Goal: Navigation & Orientation: Find specific page/section

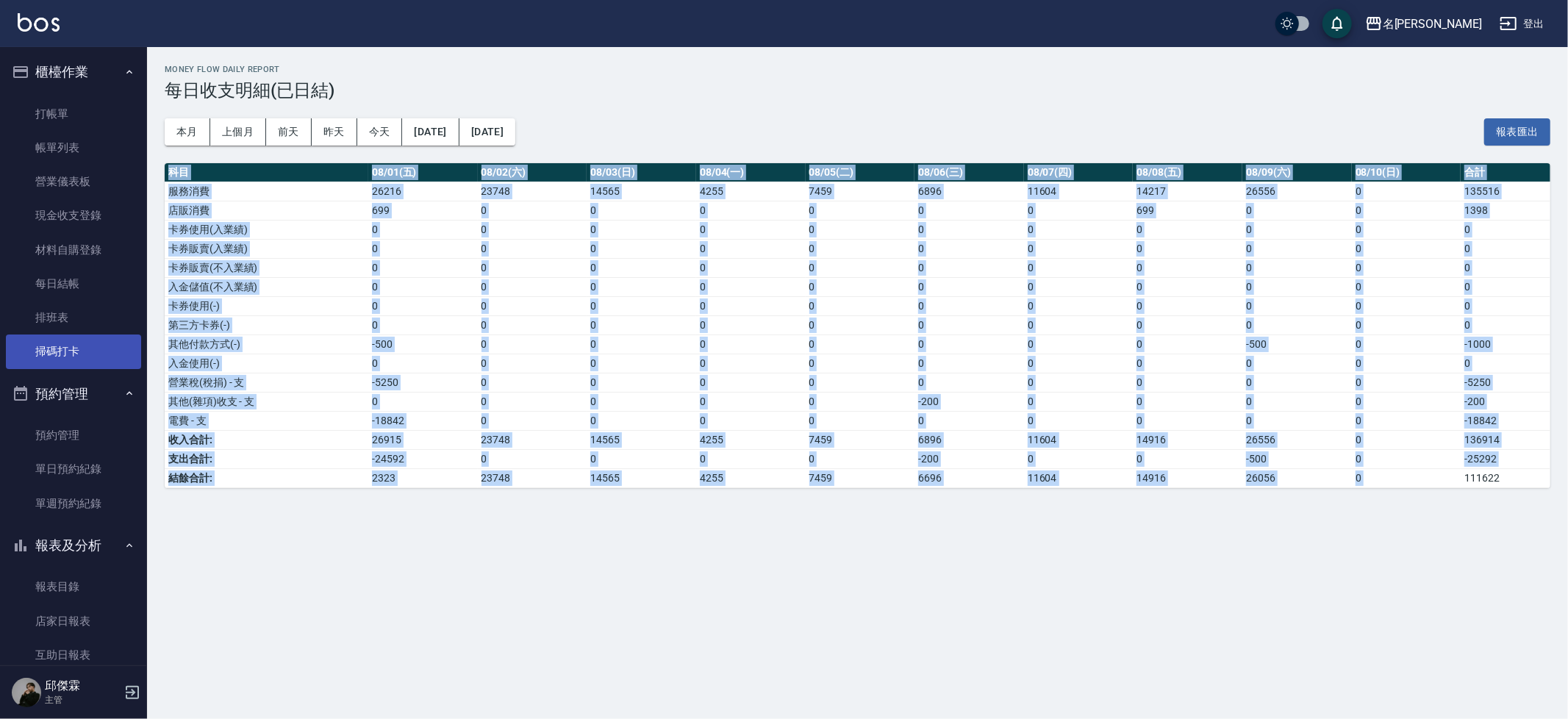
click at [66, 343] on link "掃碼打卡" at bounding box center [73, 352] width 135 height 34
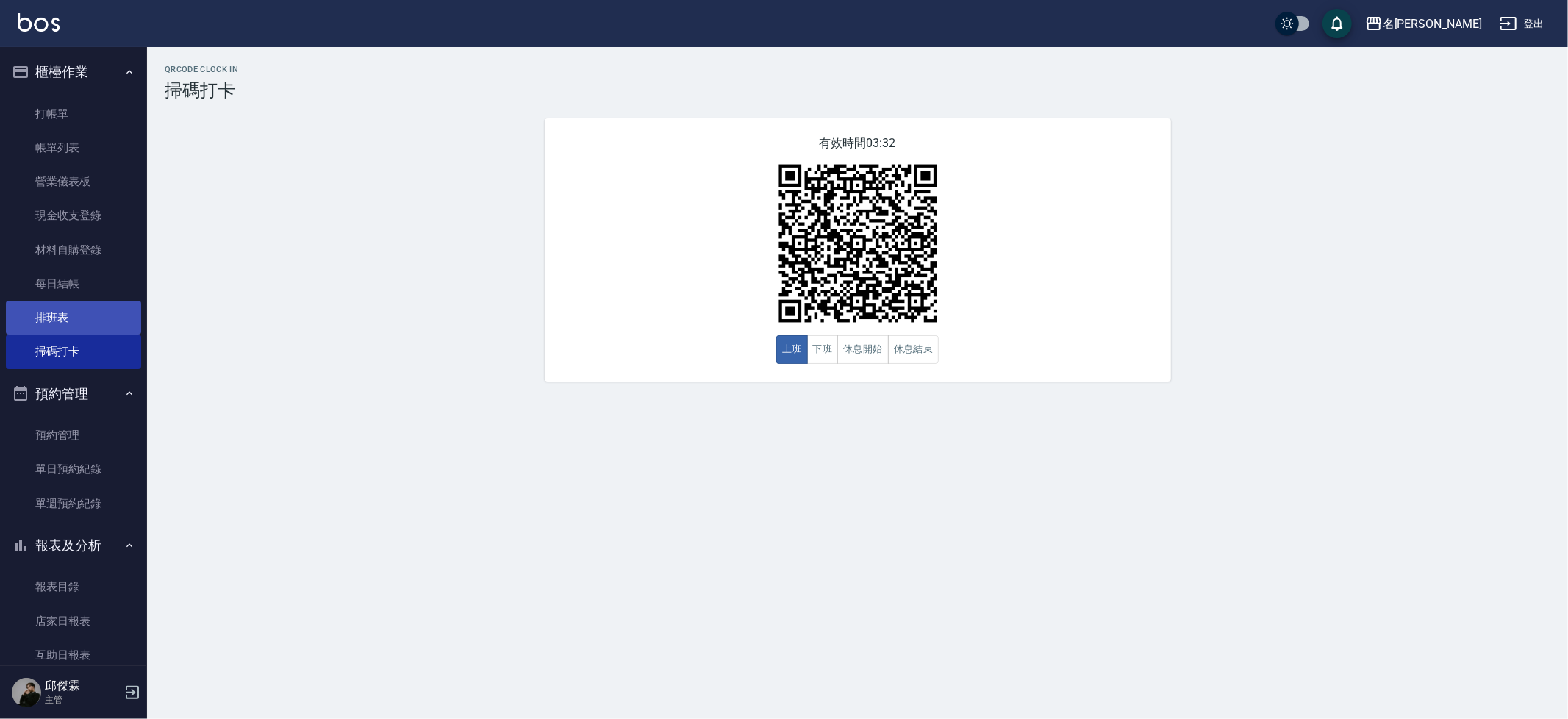
click at [95, 301] on link "排班表" at bounding box center [73, 318] width 135 height 34
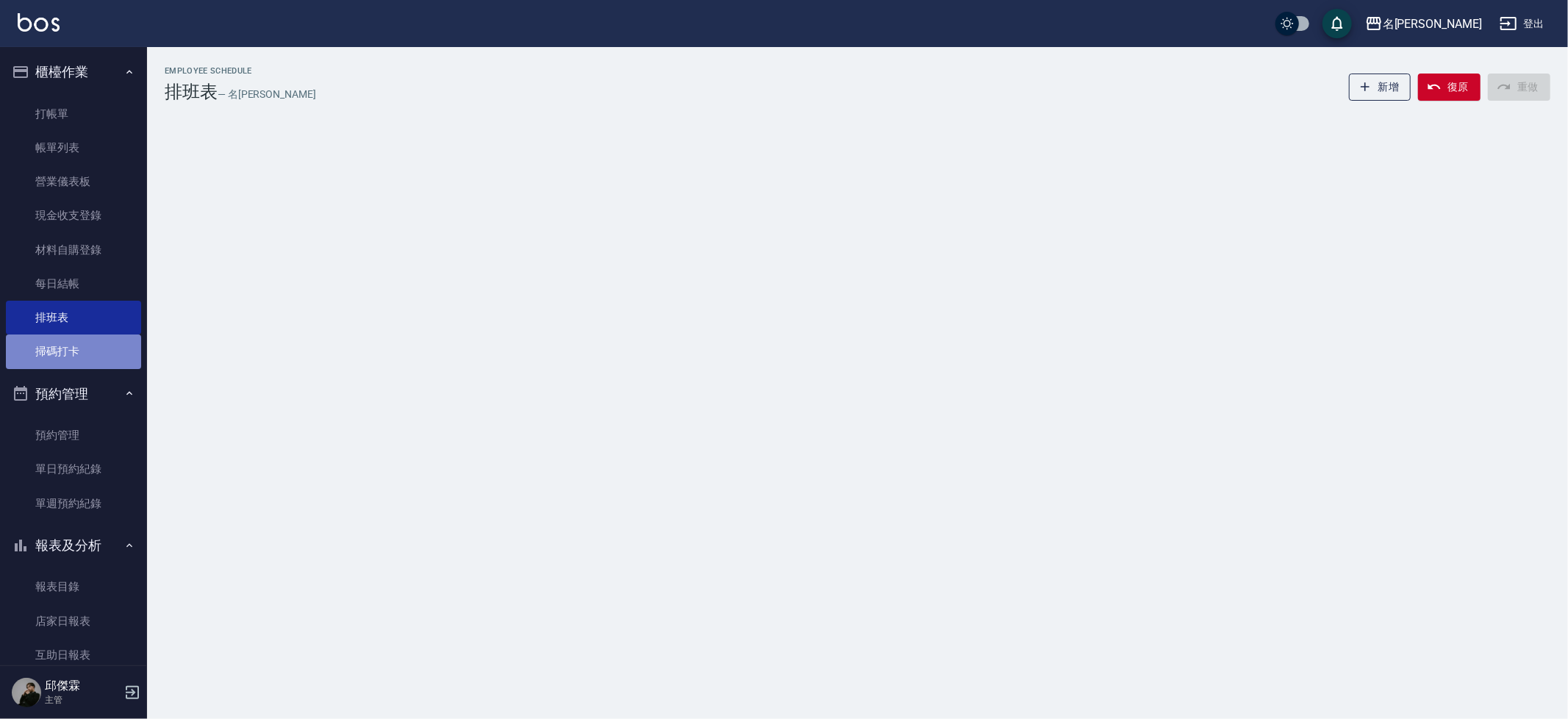
click at [97, 342] on link "掃碼打卡" at bounding box center [73, 352] width 135 height 34
